Goal: Information Seeking & Learning: Learn about a topic

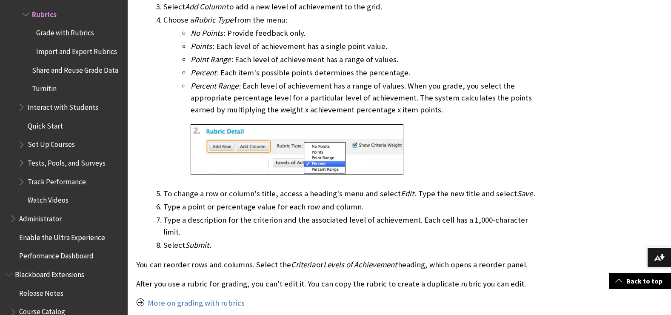
scroll to position [1021, 0]
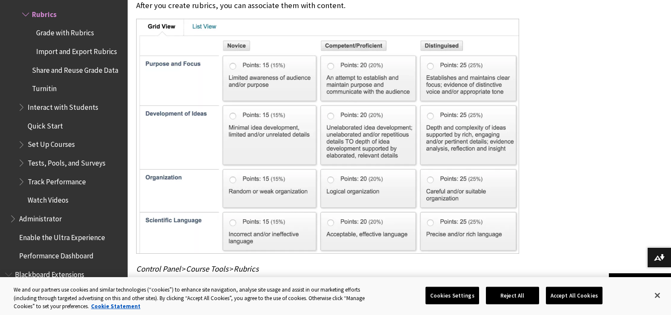
scroll to position [681, 0]
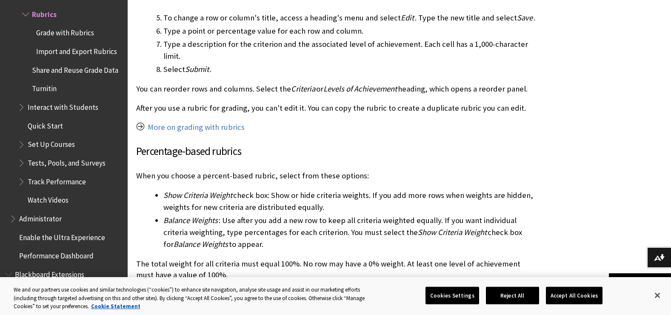
scroll to position [1234, 0]
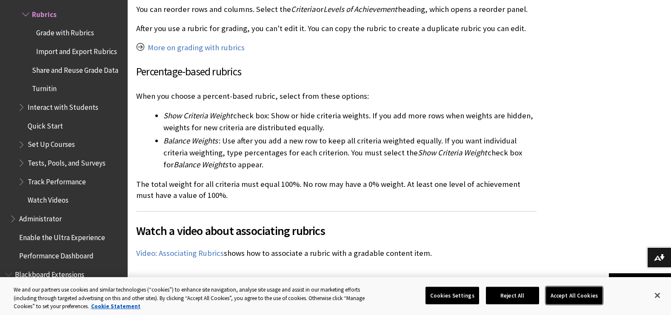
click at [567, 293] on button "Accept All Cookies" at bounding box center [574, 295] width 57 height 18
